Goal: Complete application form

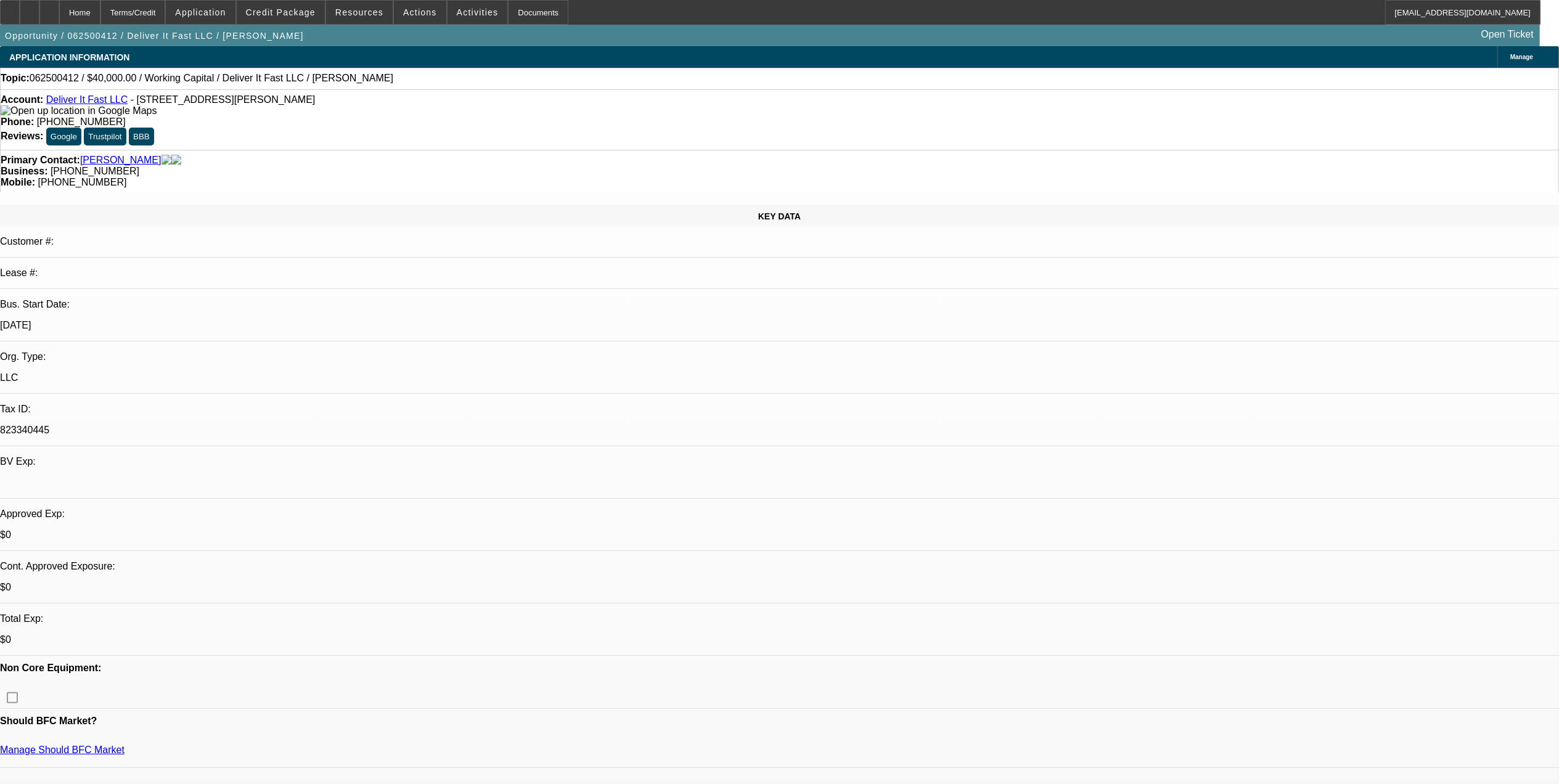
select select "0"
select select "2"
select select "0.1"
select select "1"
select select "2"
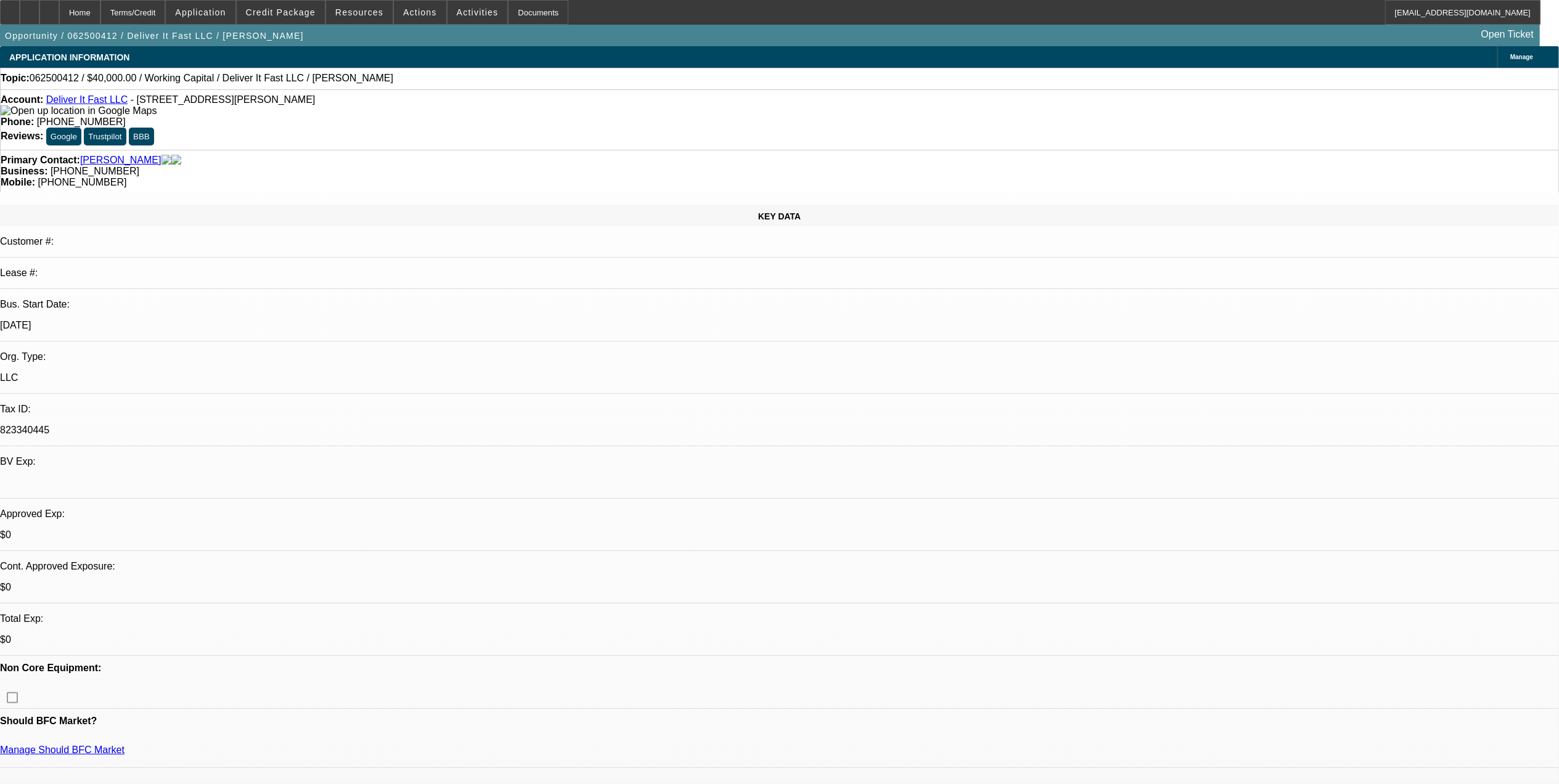
select select "4"
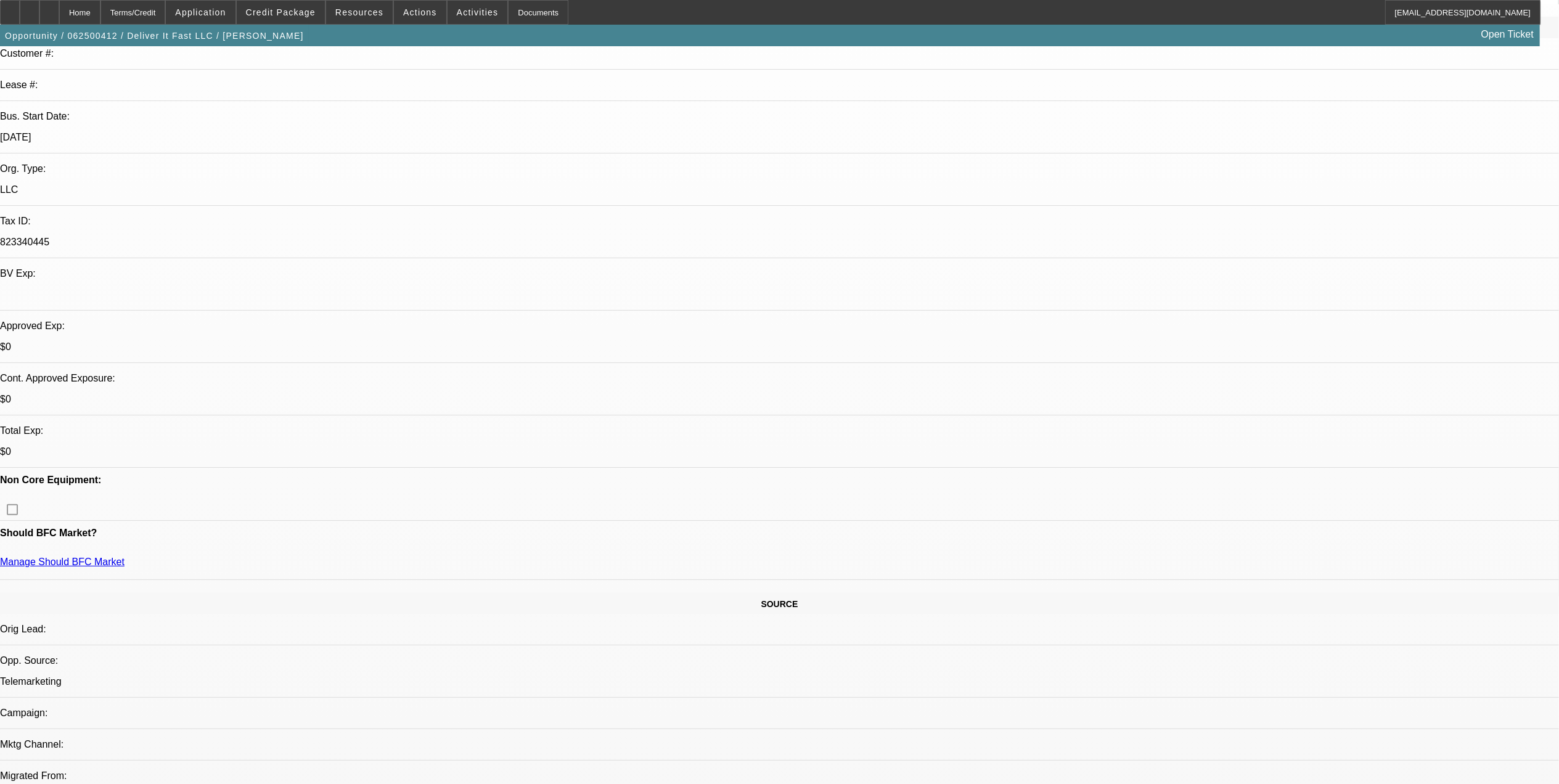
scroll to position [328, 0]
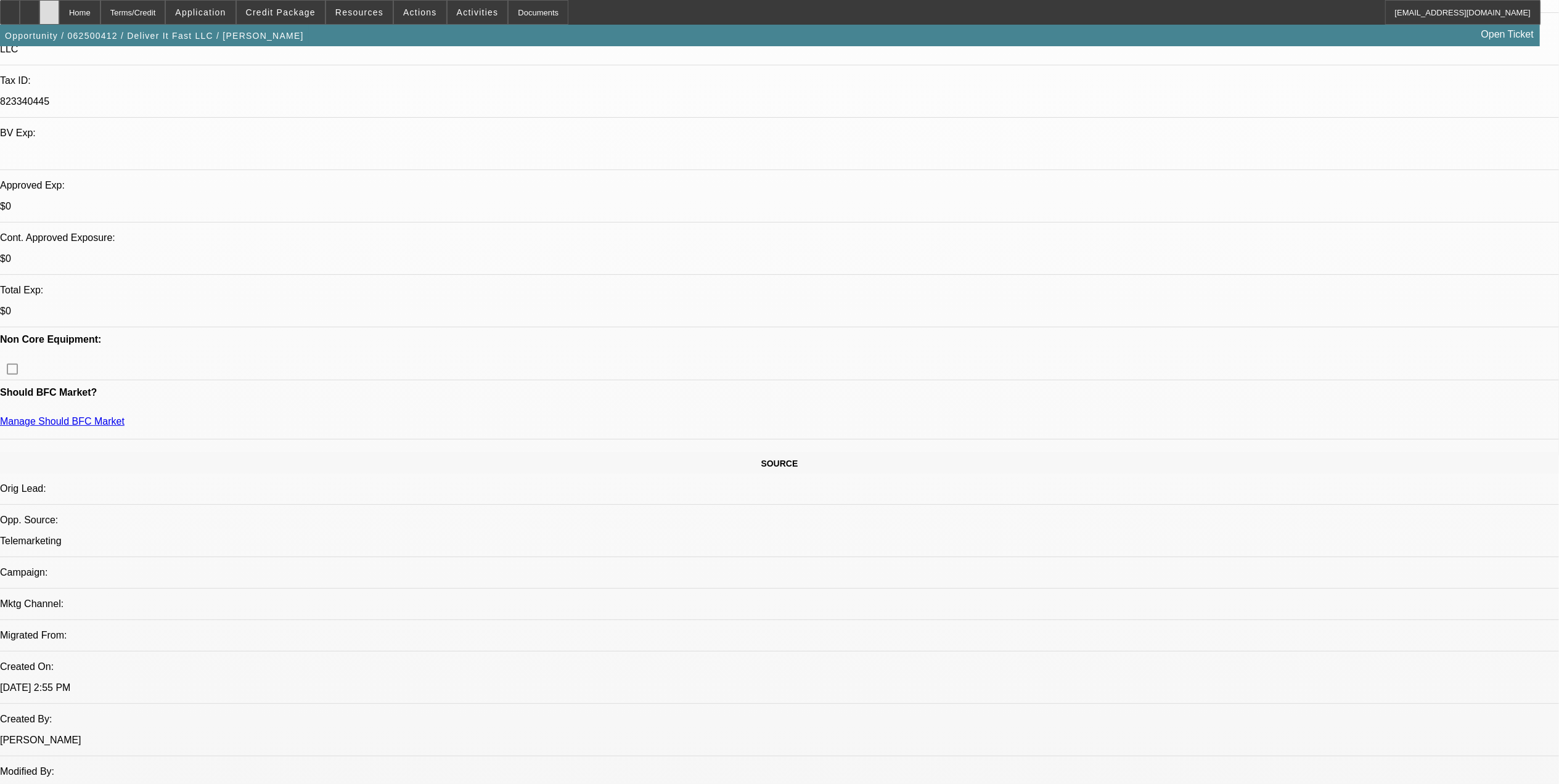
click at [59, 2] on div at bounding box center [48, 13] width 20 height 25
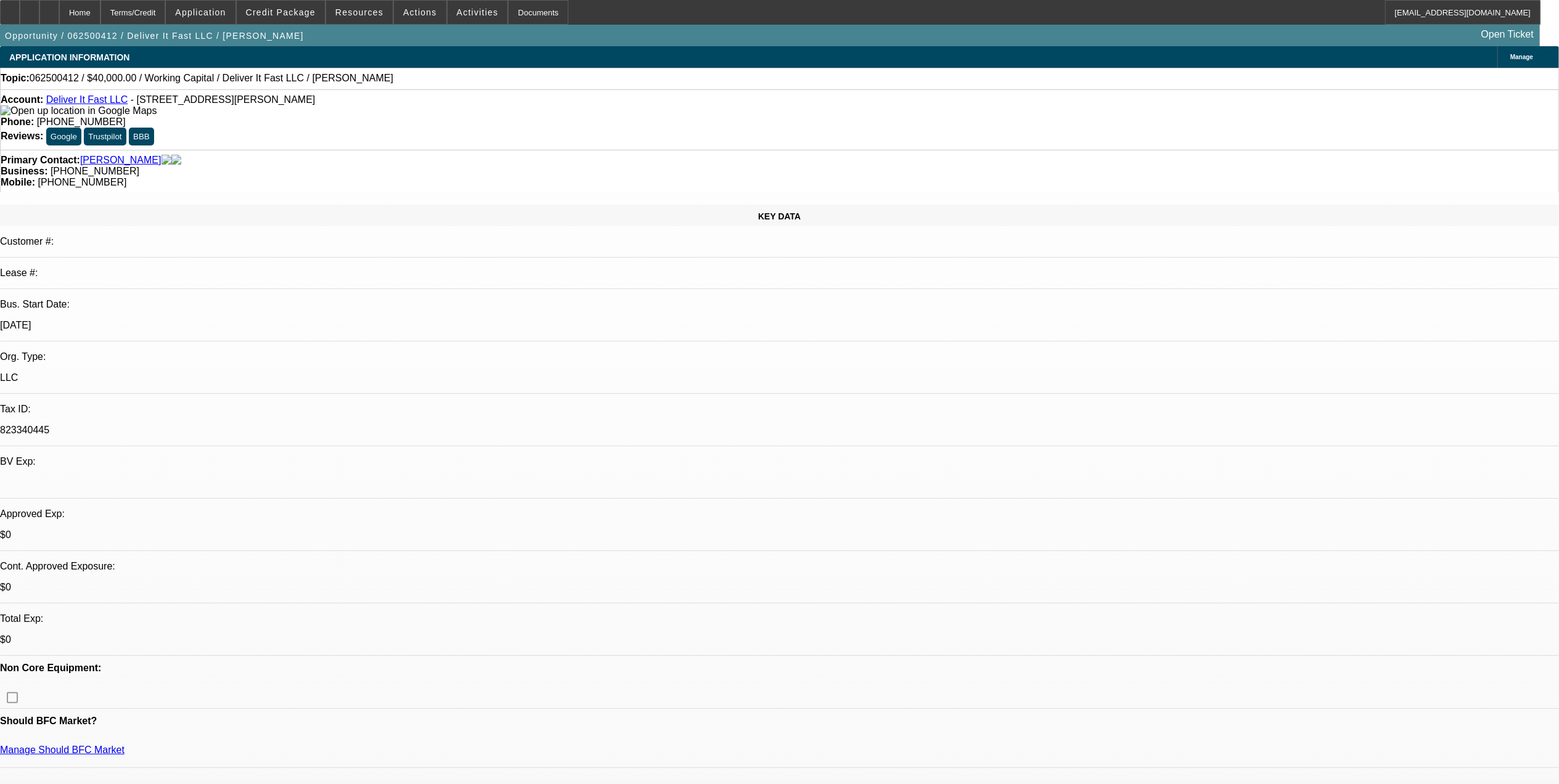
select select "0"
select select "2"
select select "0.1"
select select "4"
